Goal: Information Seeking & Learning: Learn about a topic

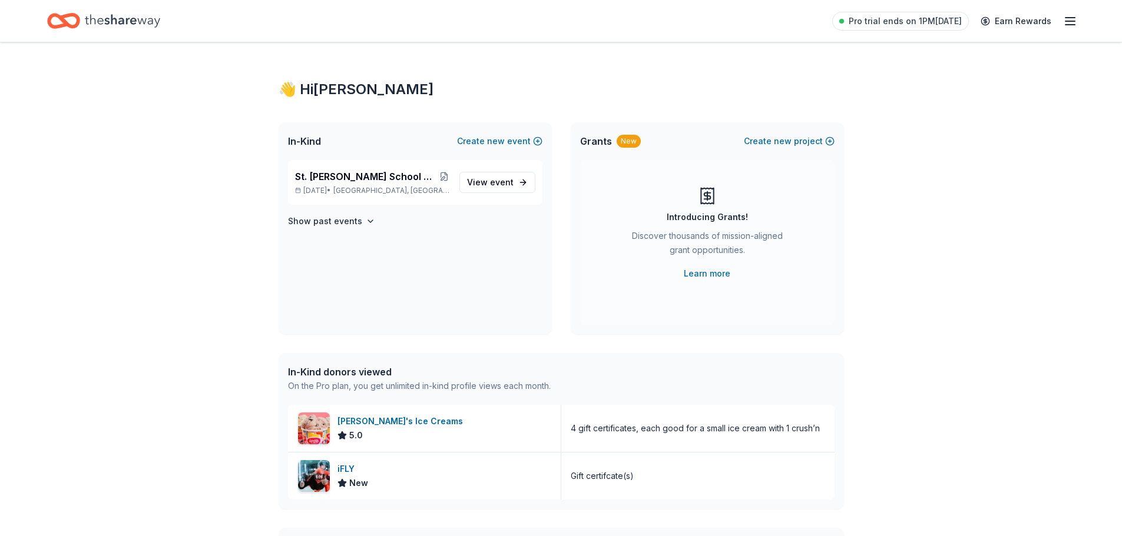
click at [92, 16] on icon "Home" at bounding box center [122, 21] width 75 height 24
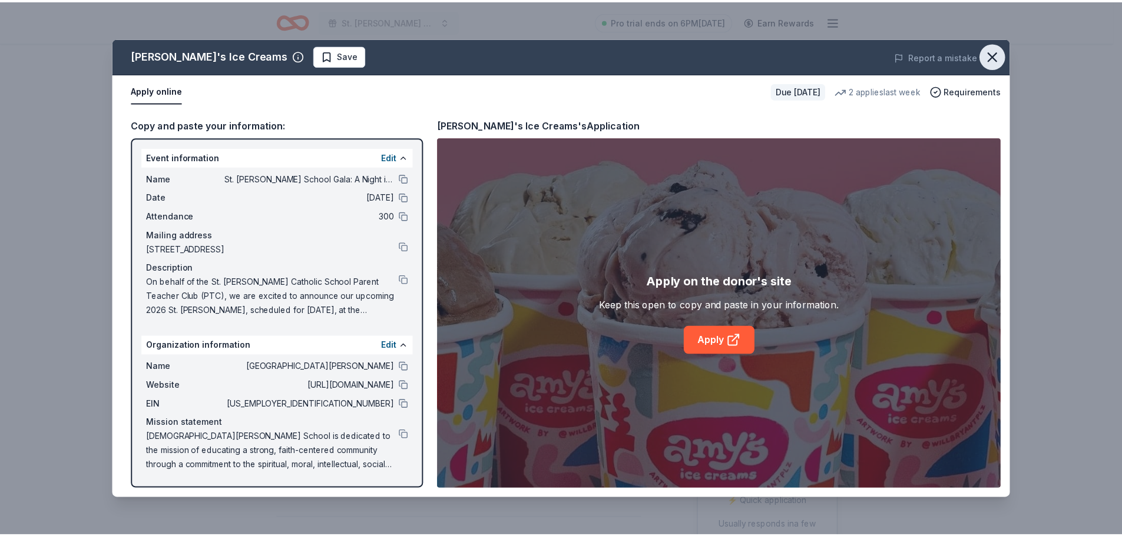
scroll to position [118, 0]
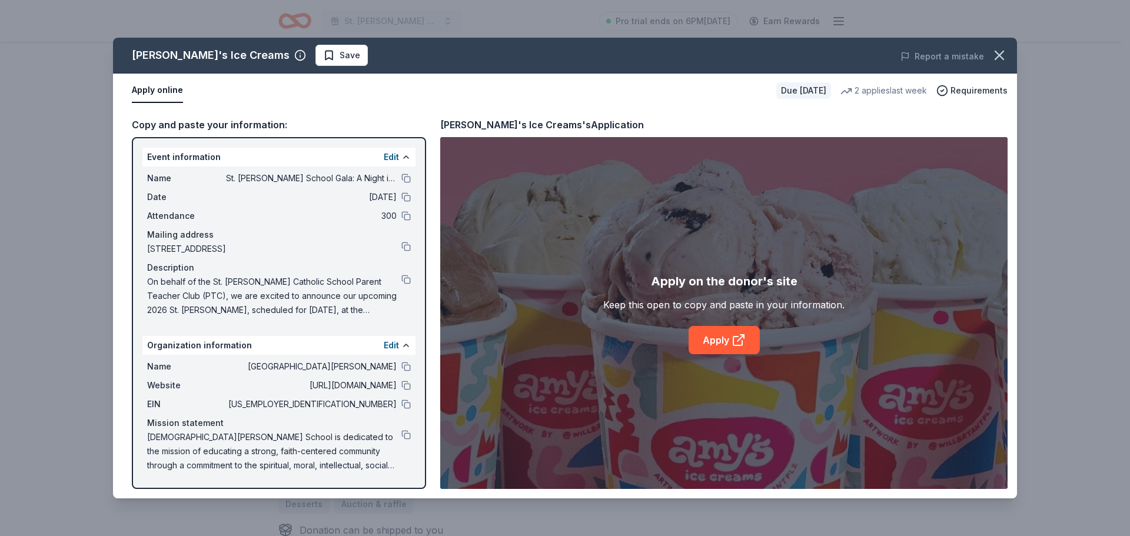
click at [153, 87] on button "Apply online" at bounding box center [157, 90] width 51 height 25
click at [994, 52] on icon "button" at bounding box center [999, 55] width 16 height 16
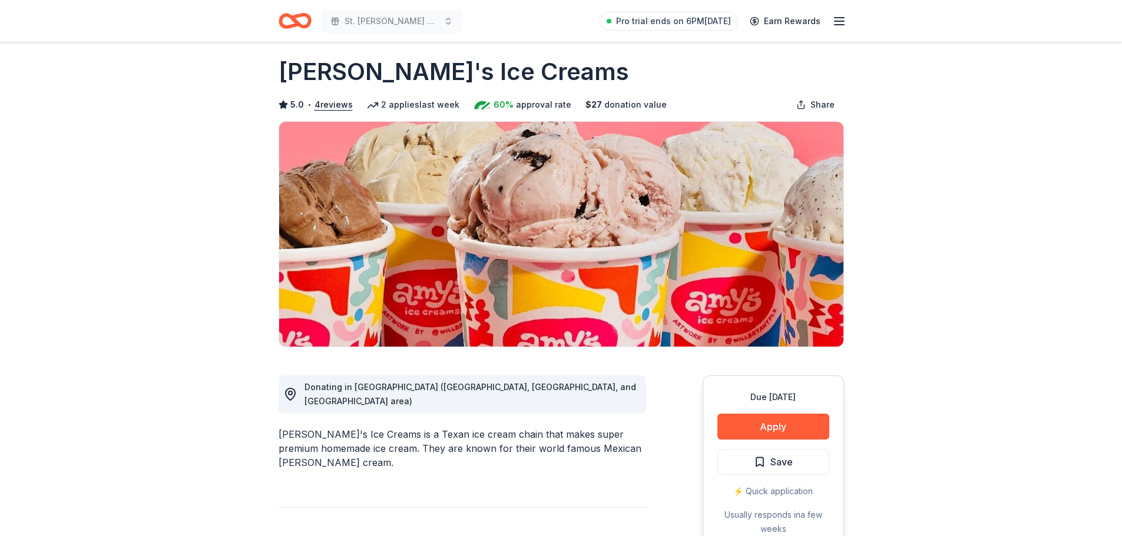
scroll to position [0, 0]
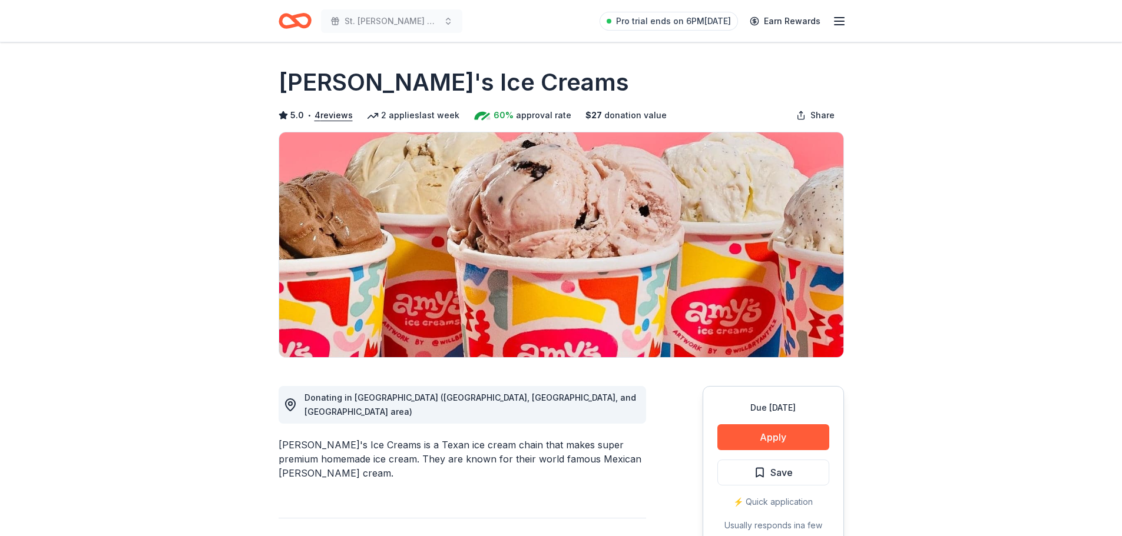
click at [832, 19] on icon "button" at bounding box center [839, 21] width 14 height 14
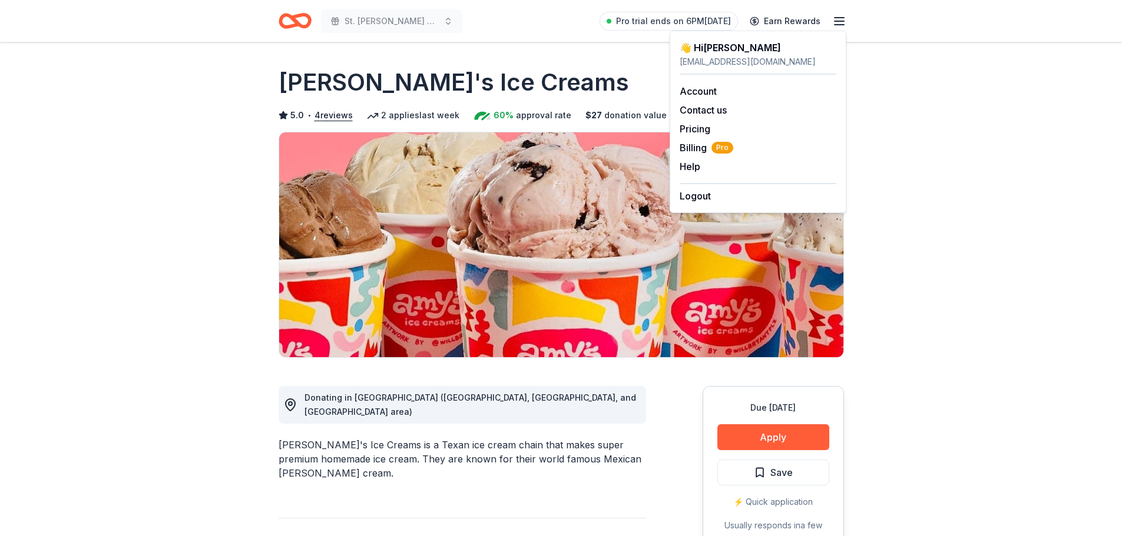
click at [397, 438] on div "Amy's Ice Creams is a Texan ice cream chain that makes super premium homemade i…" at bounding box center [461, 459] width 367 height 42
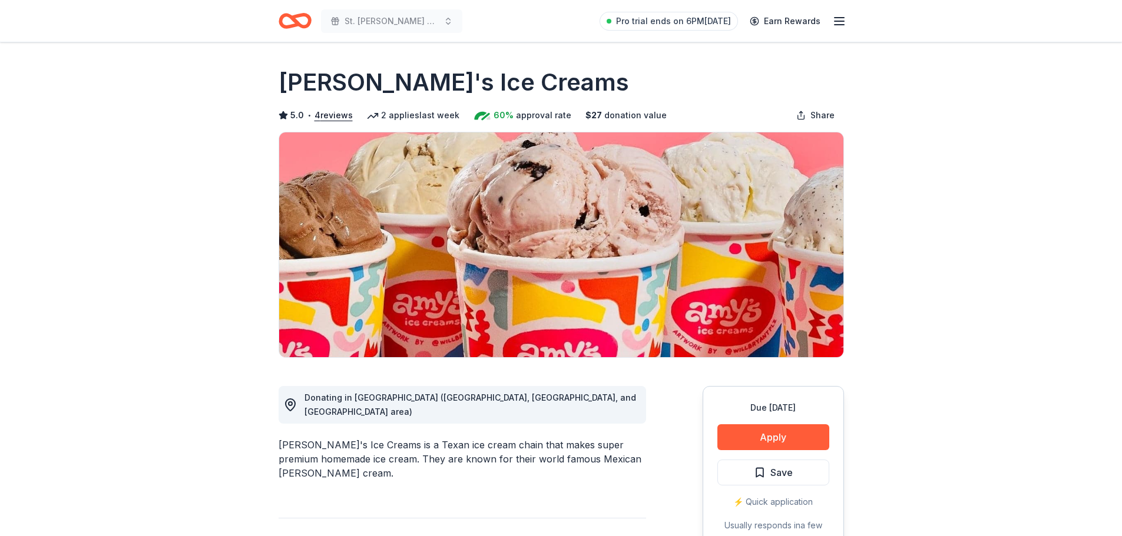
click at [301, 24] on icon "Home" at bounding box center [294, 21] width 33 height 28
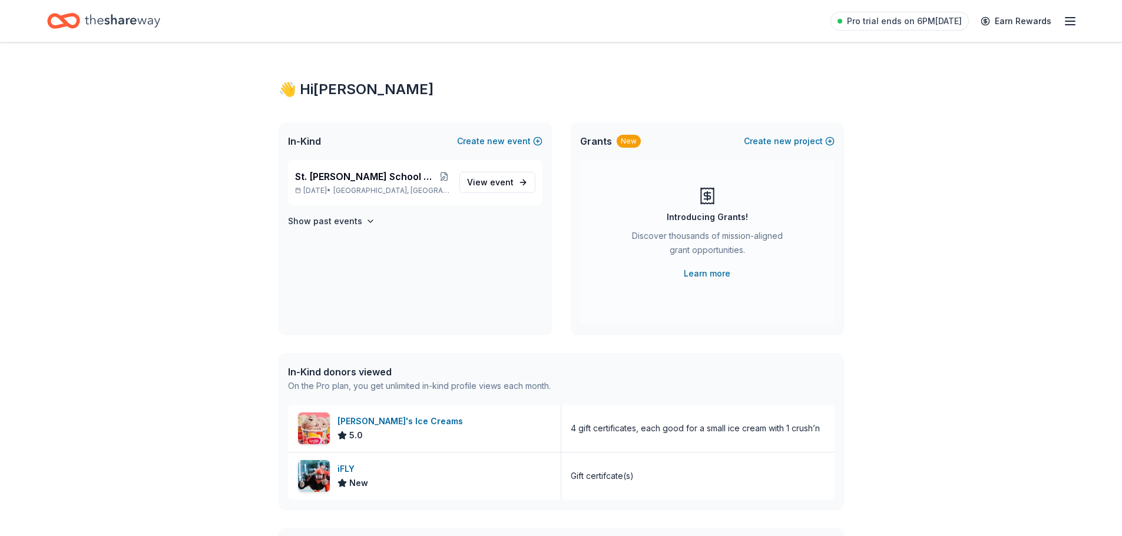
click at [351, 374] on div "In-Kind donors viewed" at bounding box center [419, 372] width 263 height 14
click at [117, 20] on icon "Home" at bounding box center [122, 21] width 75 height 24
click at [118, 20] on icon "Home" at bounding box center [122, 21] width 75 height 24
click at [1063, 19] on icon "button" at bounding box center [1070, 21] width 14 height 14
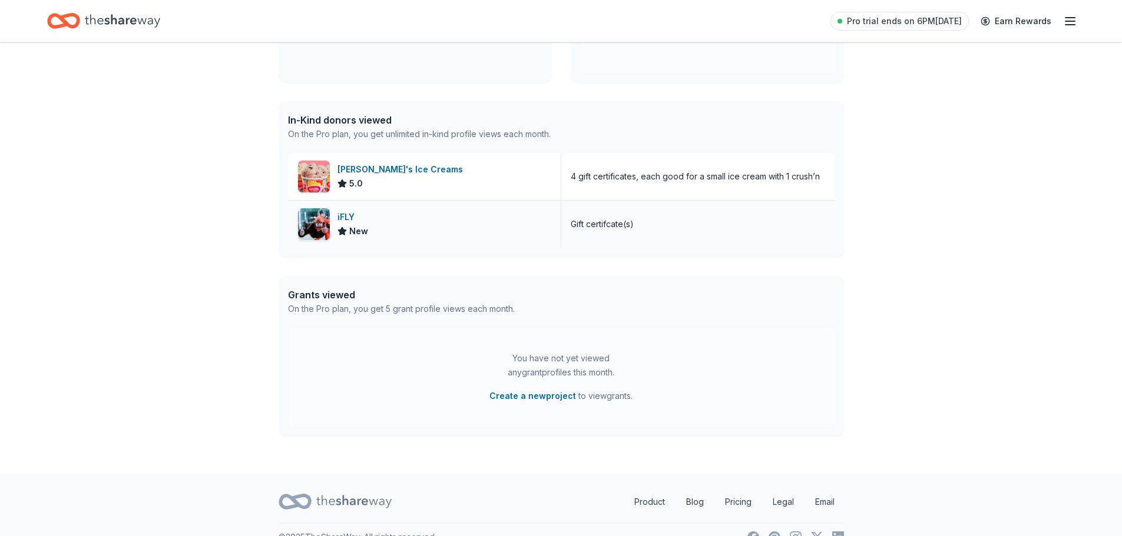
scroll to position [274, 0]
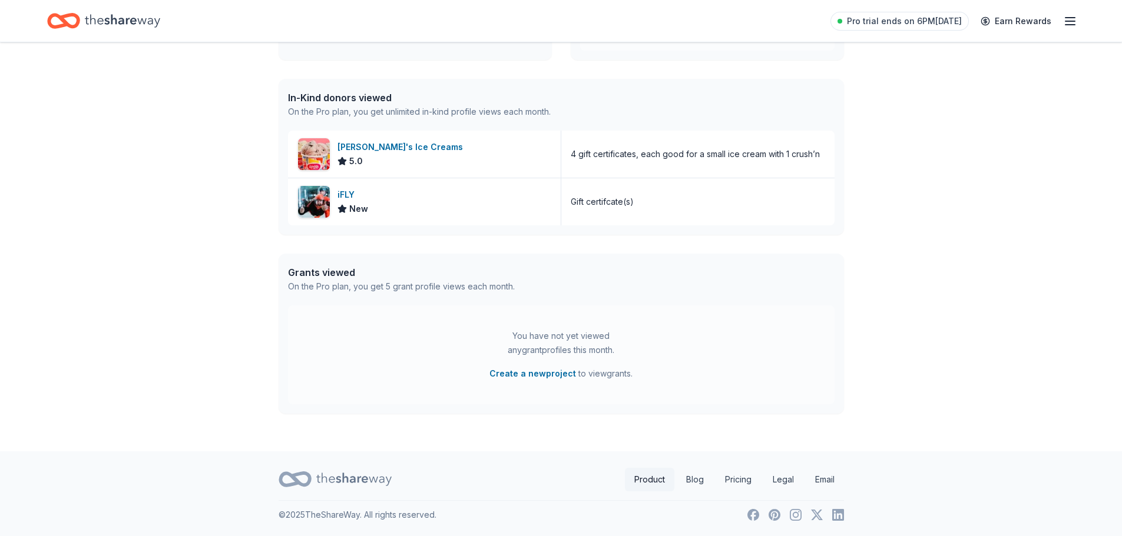
click at [640, 477] on link "Product" at bounding box center [649, 480] width 49 height 24
click at [647, 479] on link "Product" at bounding box center [649, 480] width 49 height 24
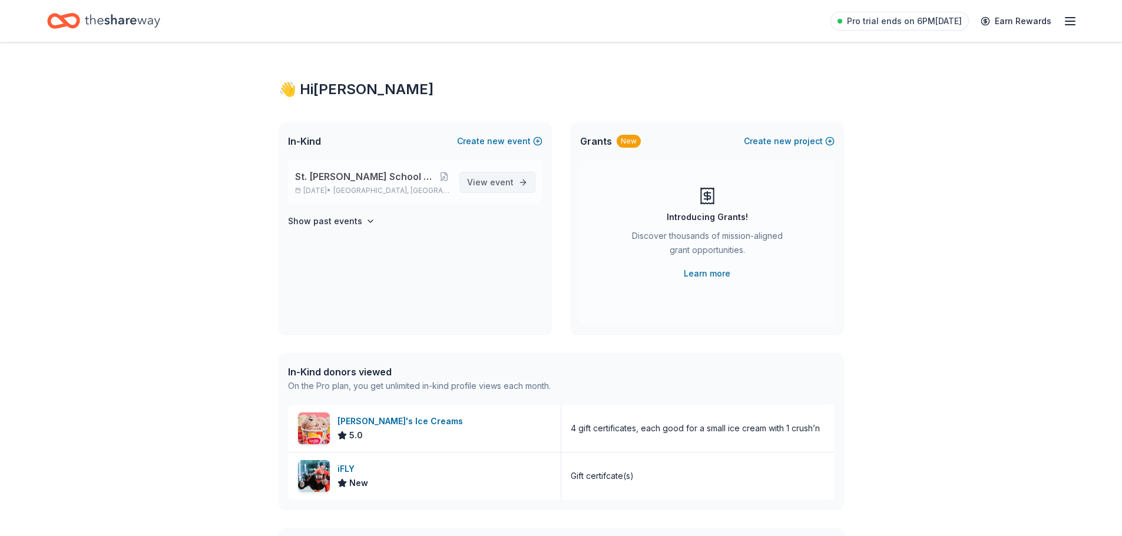
click at [500, 184] on span "event" at bounding box center [502, 182] width 24 height 10
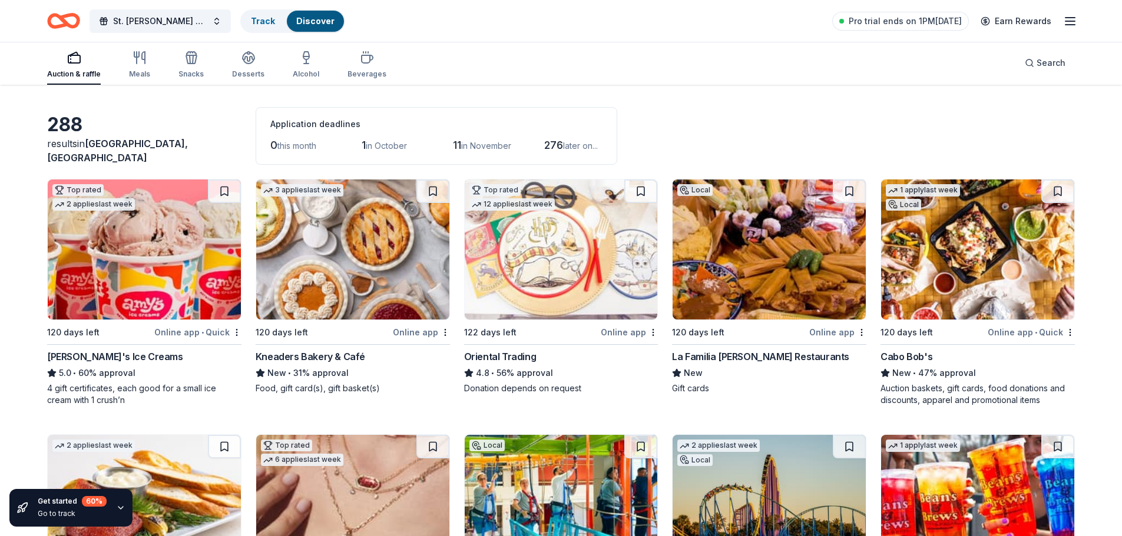
scroll to position [59, 0]
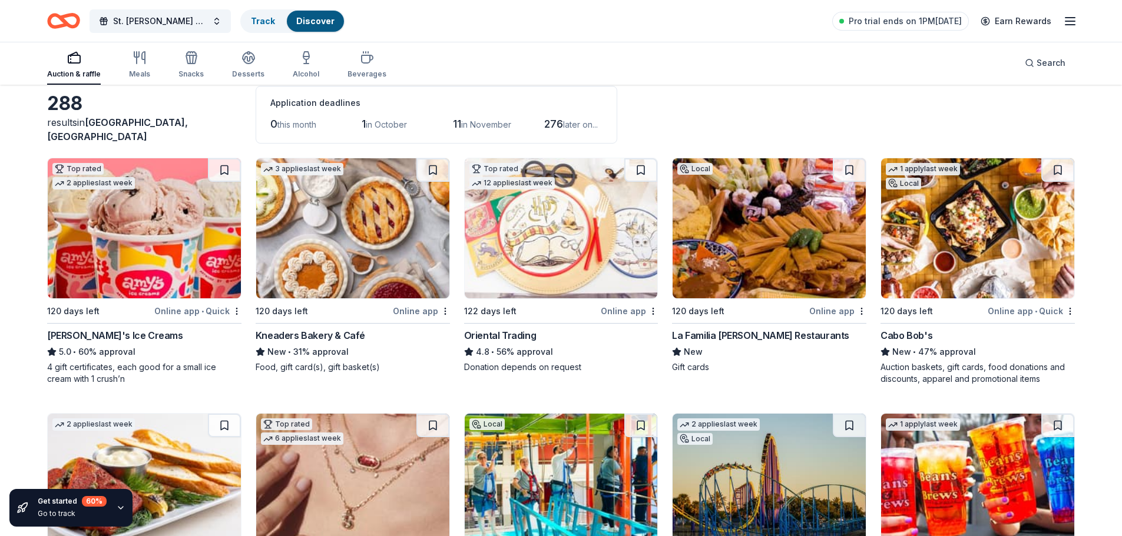
click at [791, 282] on img at bounding box center [768, 228] width 193 height 140
click at [78, 74] on div "Auction & raffle" at bounding box center [74, 73] width 54 height 9
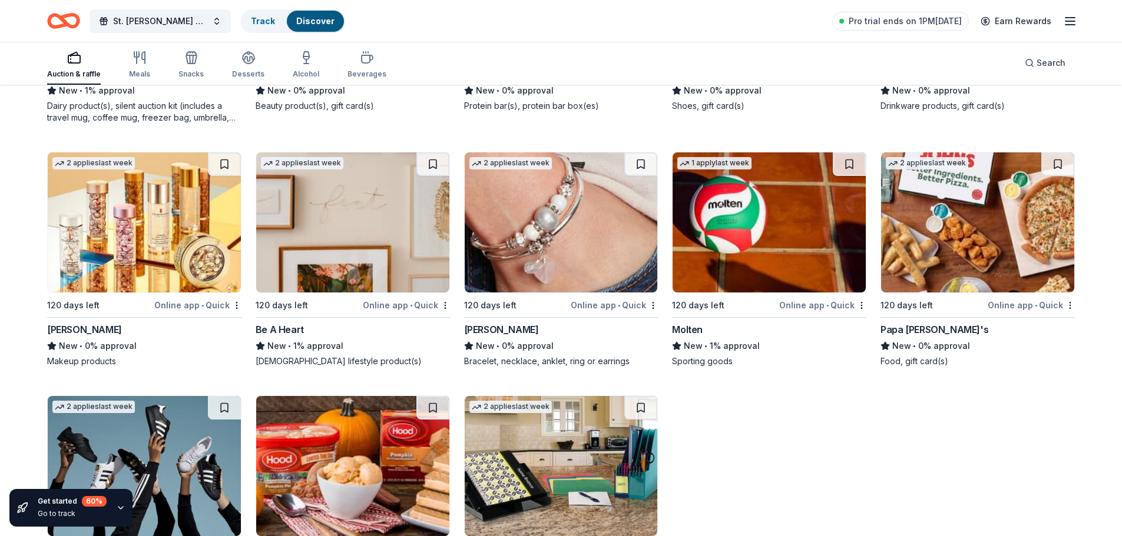
scroll to position [14177, 0]
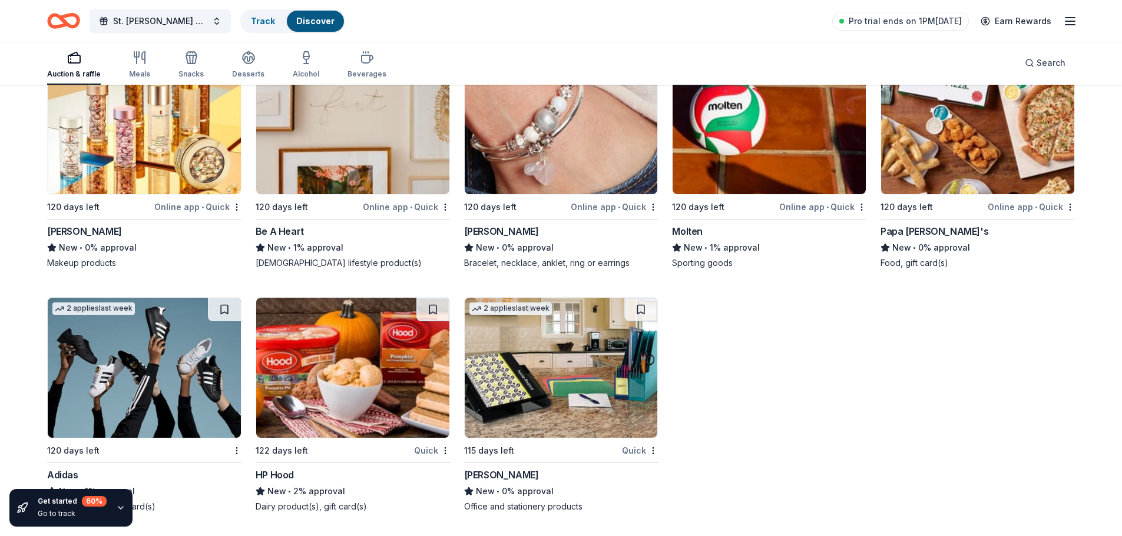
click at [55, 514] on div "Go to track" at bounding box center [72, 513] width 69 height 9
click at [120, 505] on icon "button" at bounding box center [120, 507] width 9 height 9
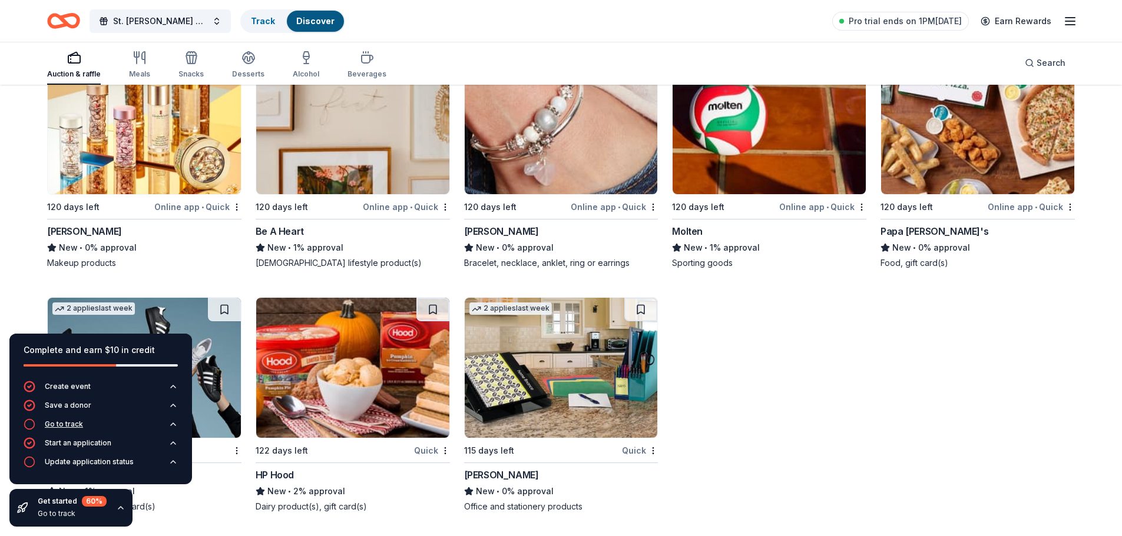
click at [73, 429] on div "Go to track" at bounding box center [53, 425] width 59 height 12
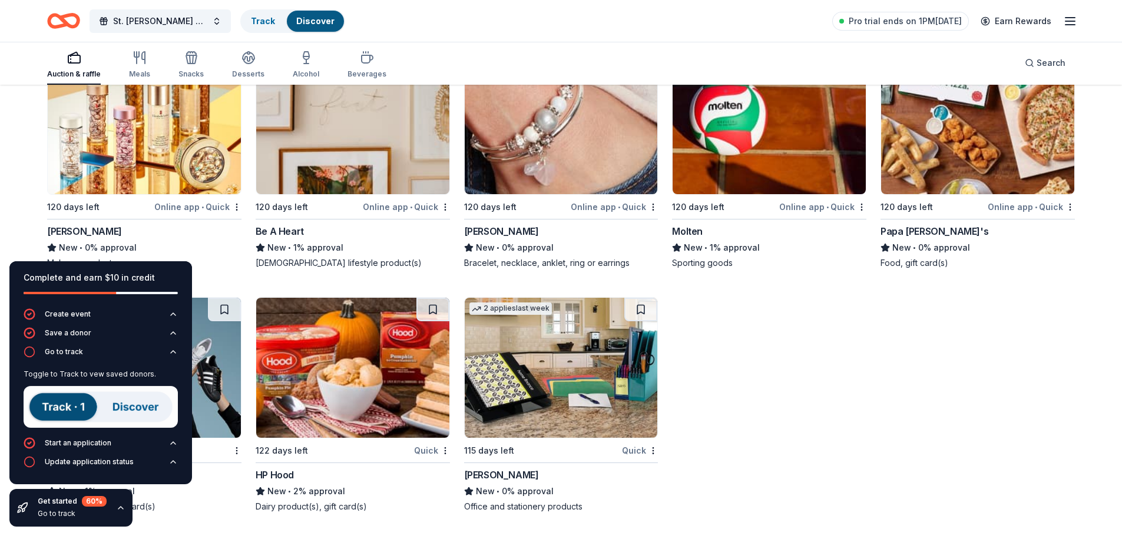
click at [62, 406] on img at bounding box center [101, 407] width 154 height 42
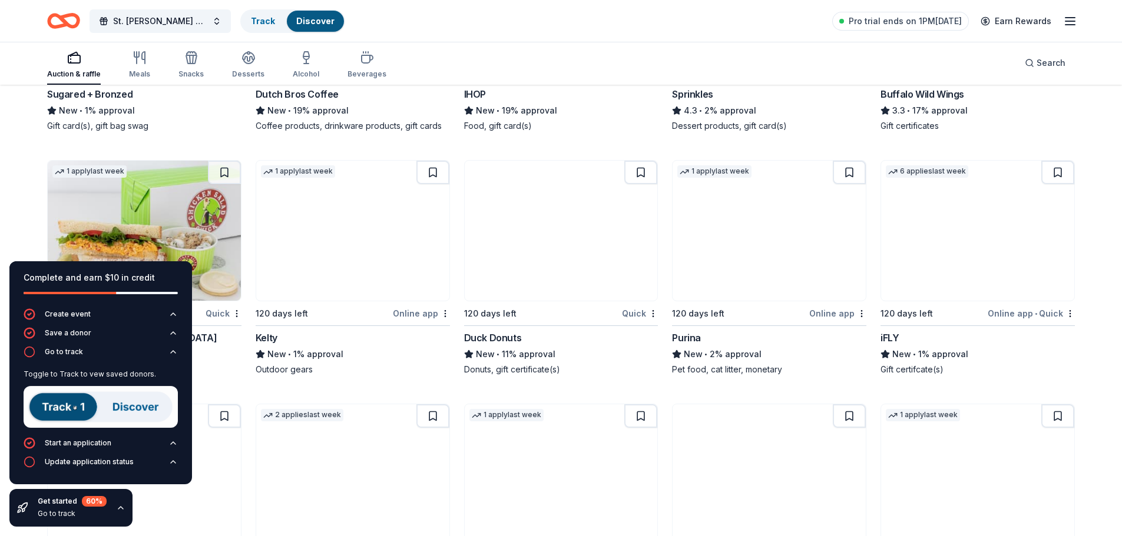
scroll to position [0, 0]
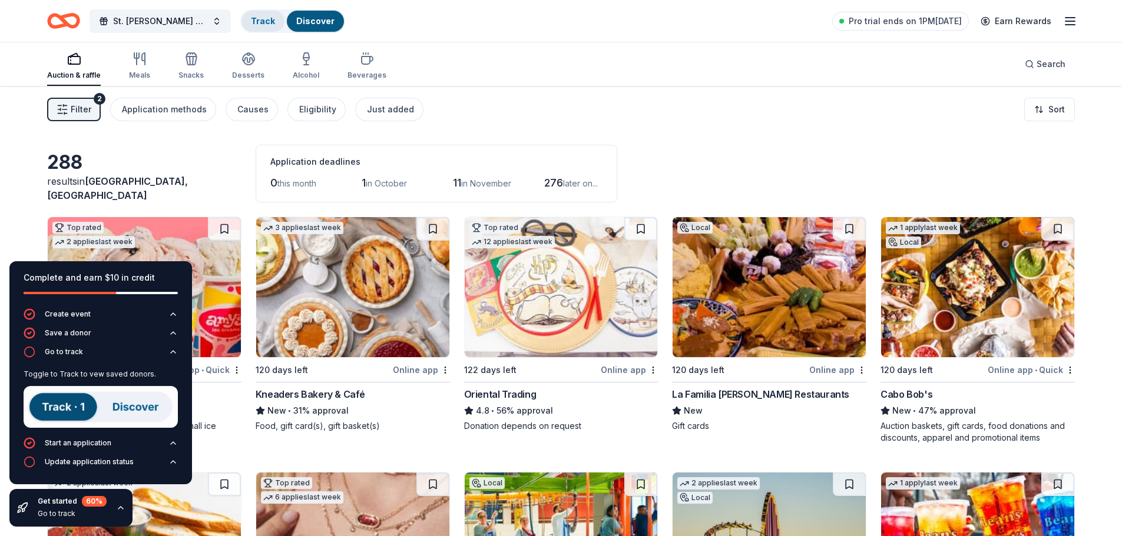
click at [262, 22] on link "Track" at bounding box center [263, 21] width 24 height 10
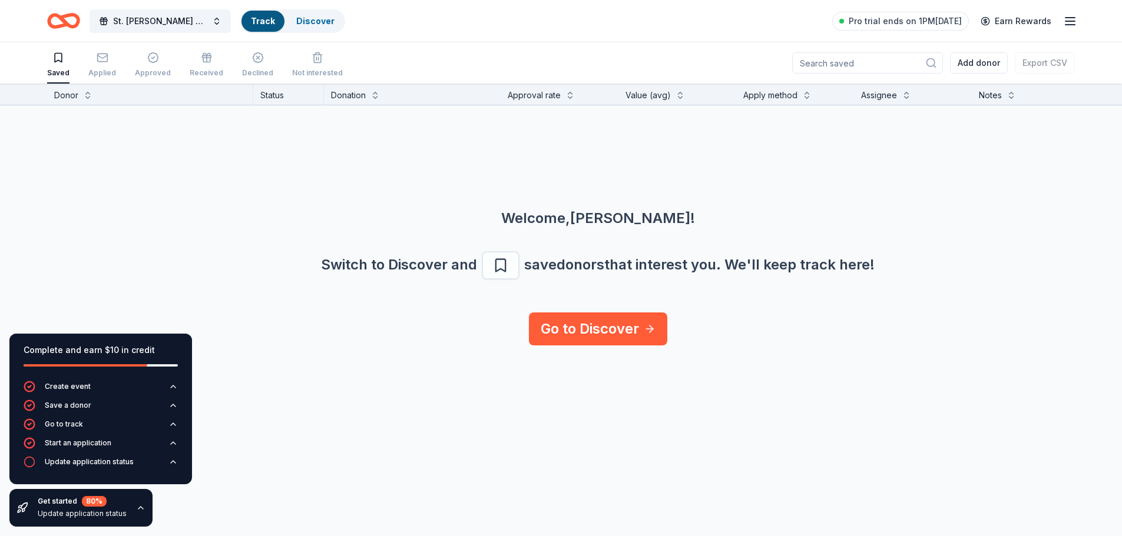
scroll to position [1, 0]
click at [579, 326] on link "Go to Discover" at bounding box center [598, 328] width 138 height 33
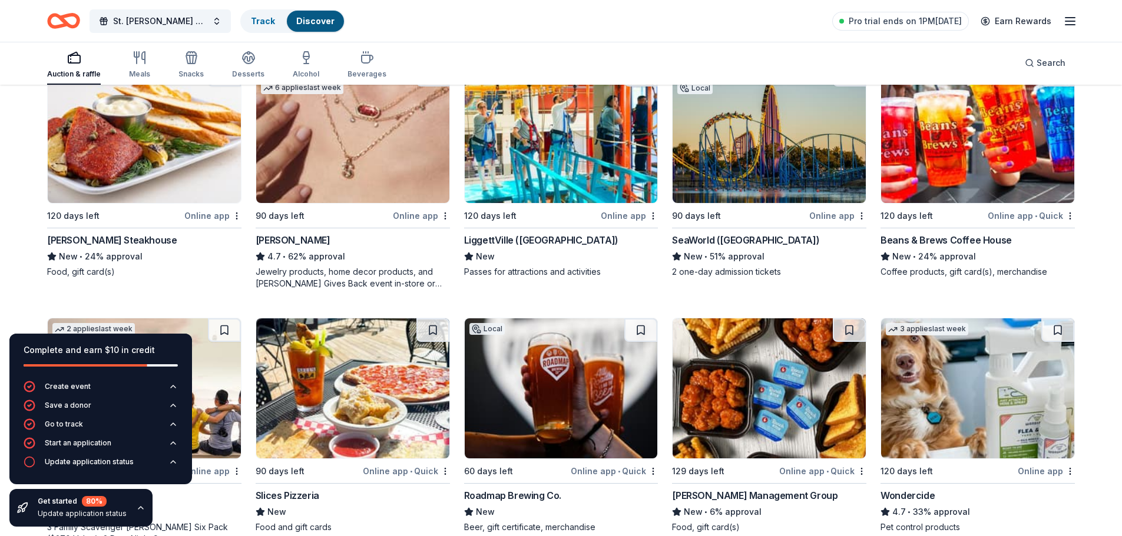
scroll to position [412, 0]
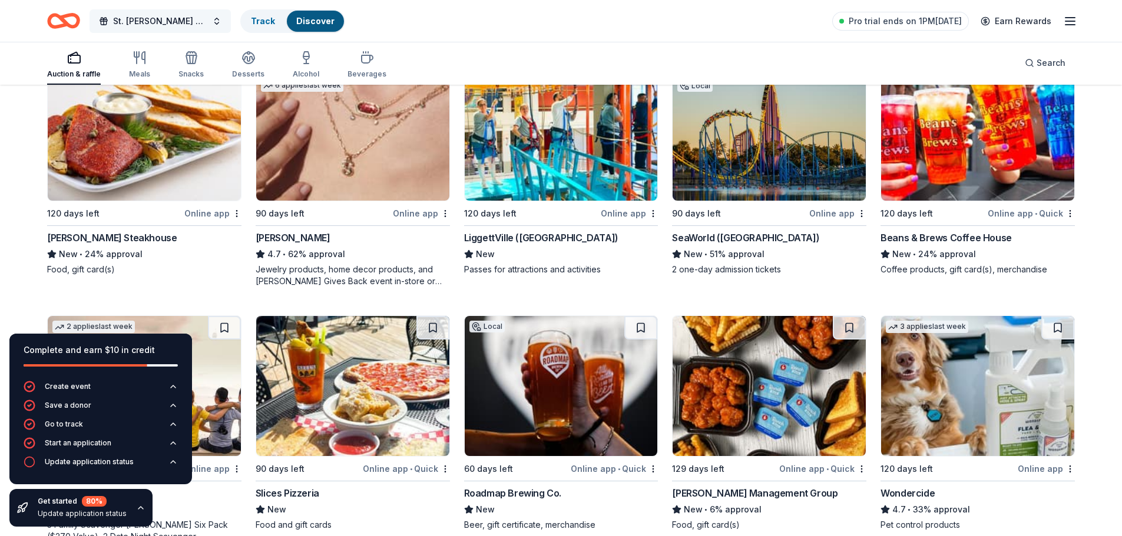
click at [140, 21] on span "St. [PERSON_NAME] School Gala: A Night in [GEOGRAPHIC_DATA]" at bounding box center [160, 21] width 94 height 14
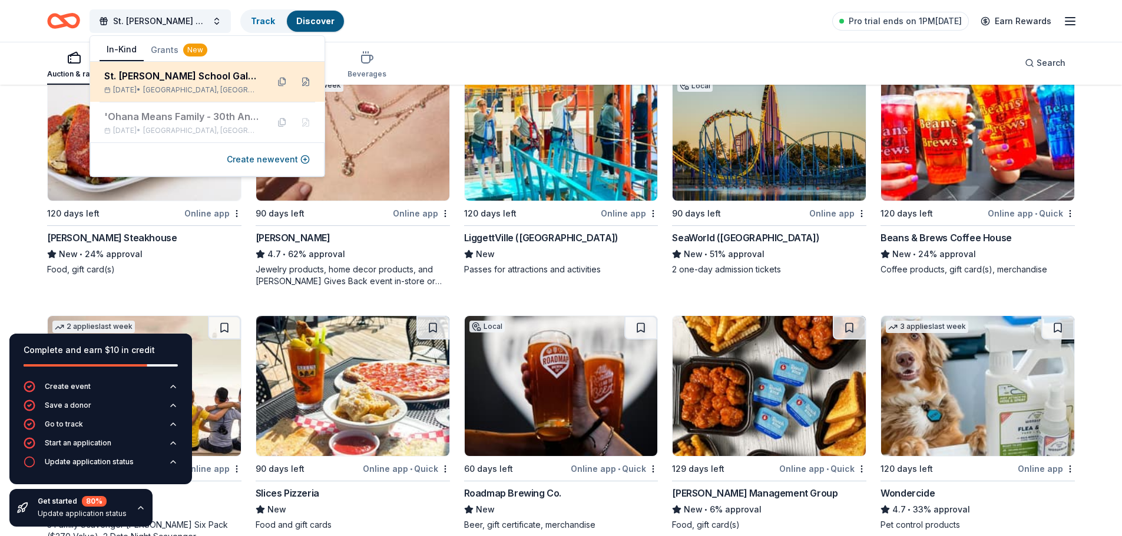
click at [162, 80] on div "St. [PERSON_NAME] School Gala: A Night in [GEOGRAPHIC_DATA]" at bounding box center [181, 76] width 154 height 14
click at [163, 81] on div "St. [PERSON_NAME] School Gala: A Night in [GEOGRAPHIC_DATA]" at bounding box center [181, 76] width 154 height 14
click at [198, 85] on span "Shavano Park, TX" at bounding box center [200, 89] width 115 height 9
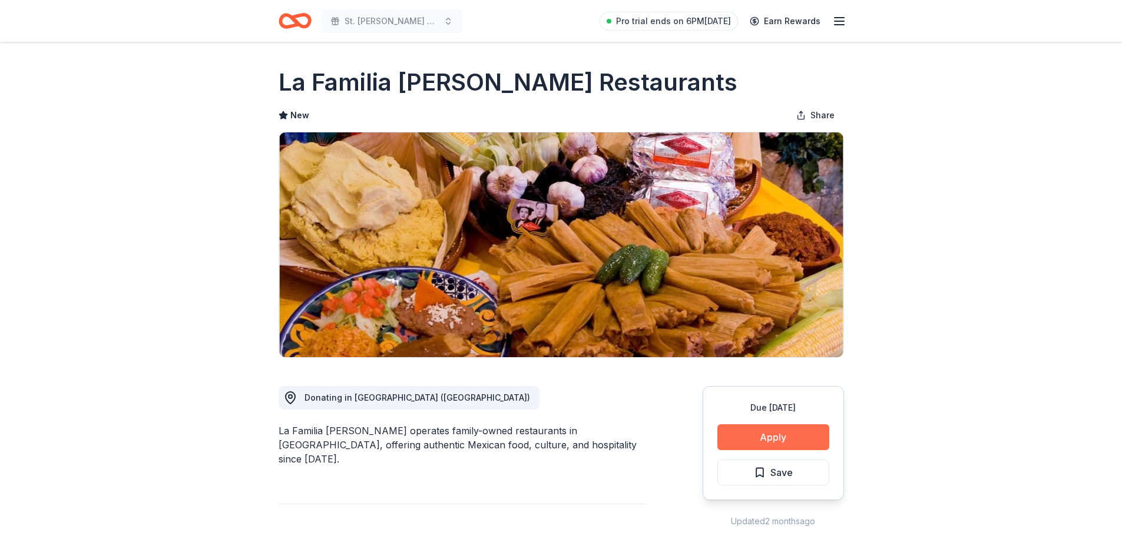
click at [782, 437] on button "Apply" at bounding box center [773, 437] width 112 height 26
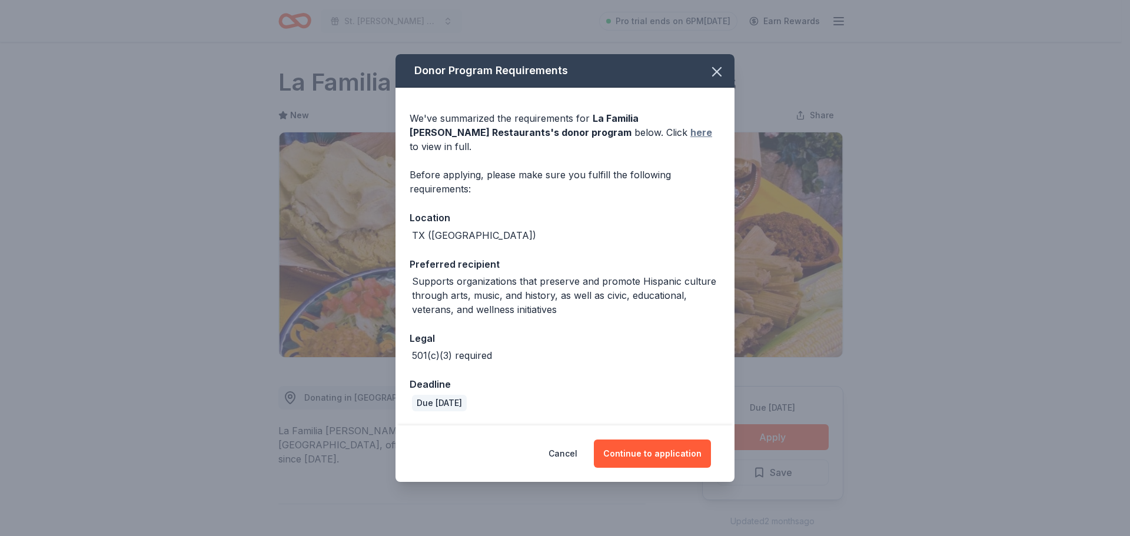
click at [691, 140] on link "here" at bounding box center [702, 132] width 22 height 14
